Goal: Task Accomplishment & Management: Manage account settings

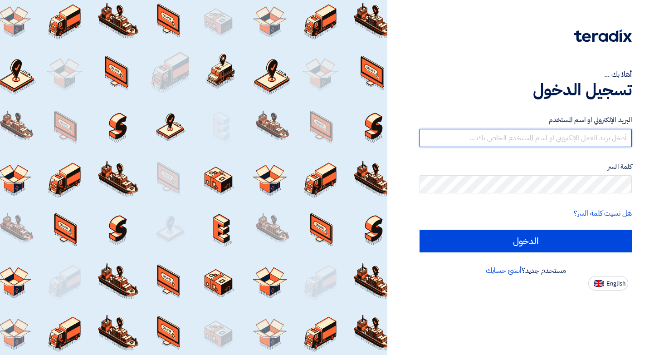
type input "rchehab@resultsadvertising.com.sa"
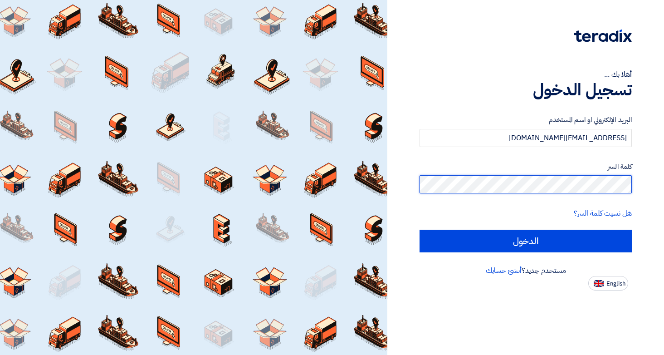
click at [526, 240] on input "الدخول" at bounding box center [526, 241] width 212 height 23
type input "Sign in"
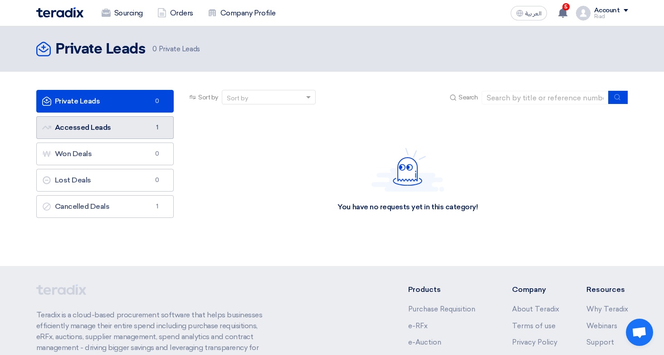
click at [129, 124] on link "Accessed Leads Accessed Leads 1" at bounding box center [105, 127] width 138 height 23
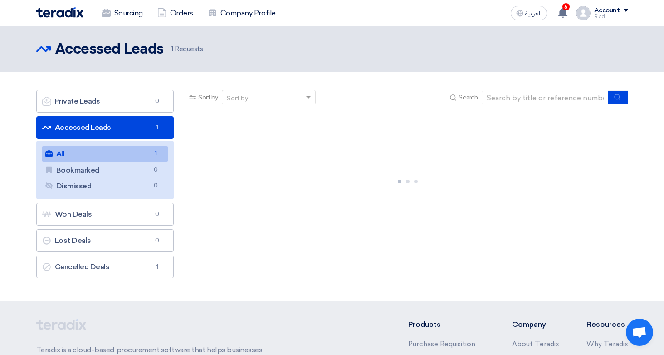
click at [116, 150] on link "All All 1" at bounding box center [105, 153] width 127 height 15
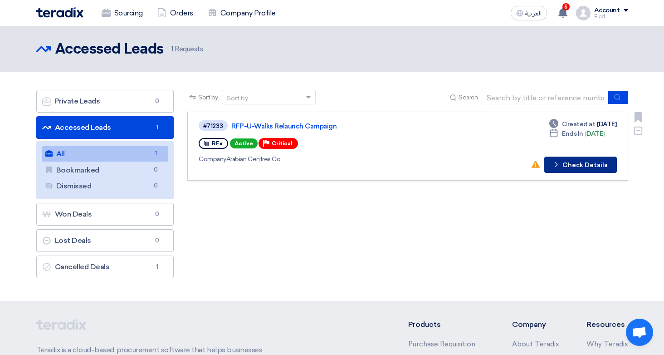
click at [571, 162] on button "Check details Check Details" at bounding box center [580, 165] width 73 height 16
